Goal: Task Accomplishment & Management: Manage account settings

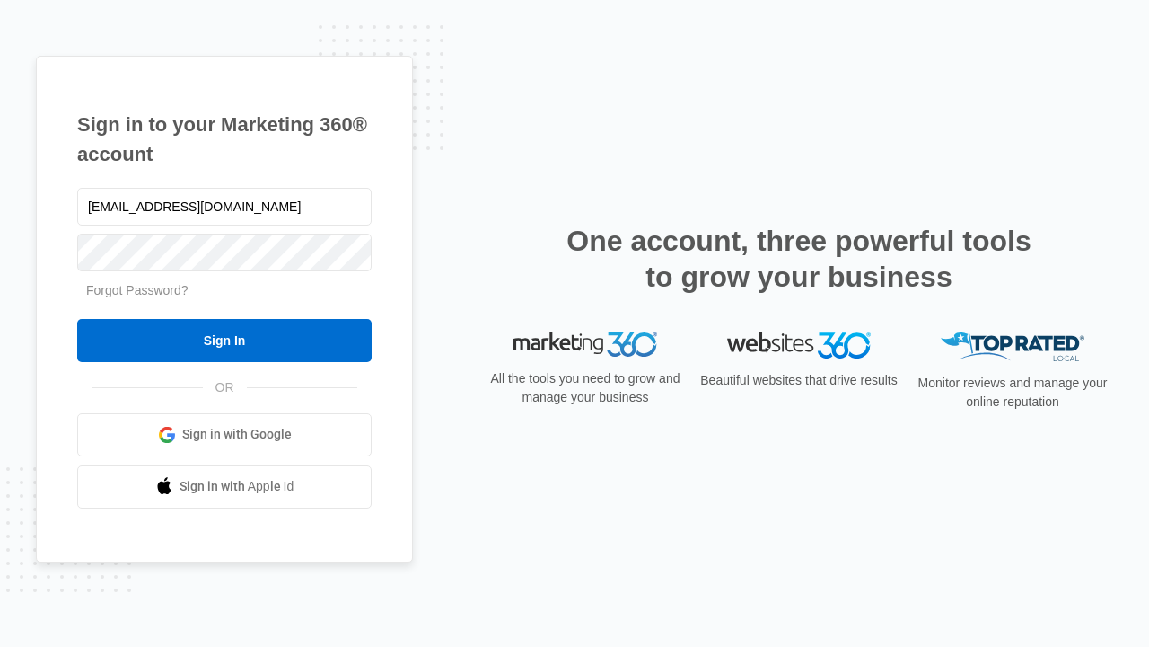
type input "[EMAIL_ADDRESS][DOMAIN_NAME]"
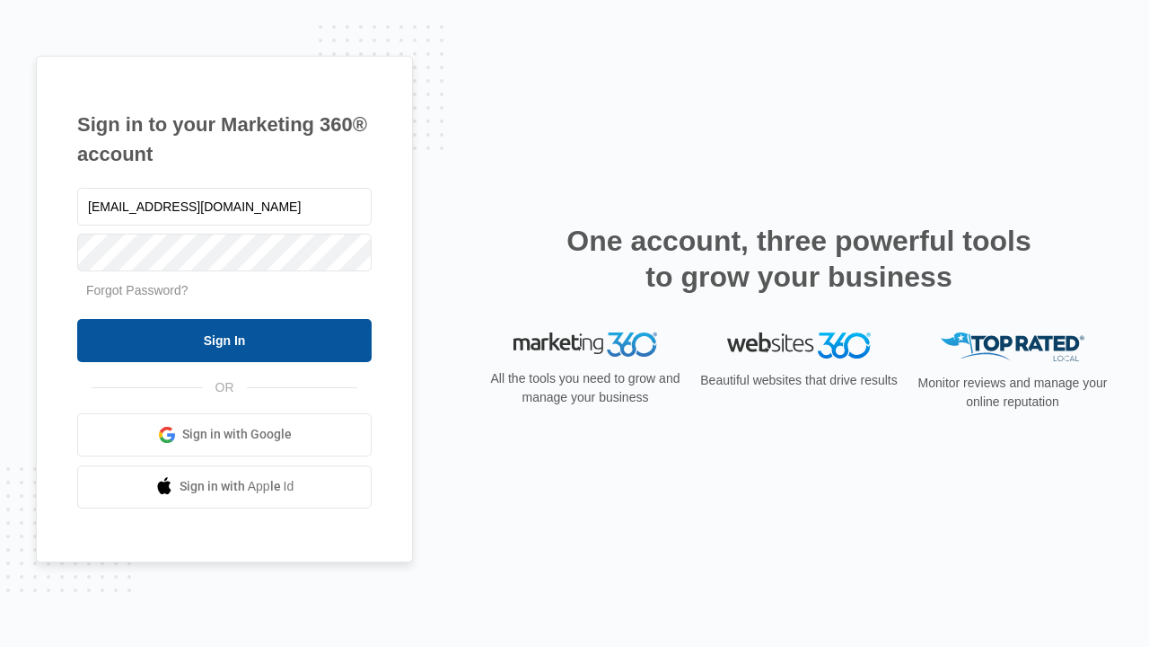
click at [225, 339] on input "Sign In" at bounding box center [224, 340] width 295 height 43
